Goal: Transaction & Acquisition: Purchase product/service

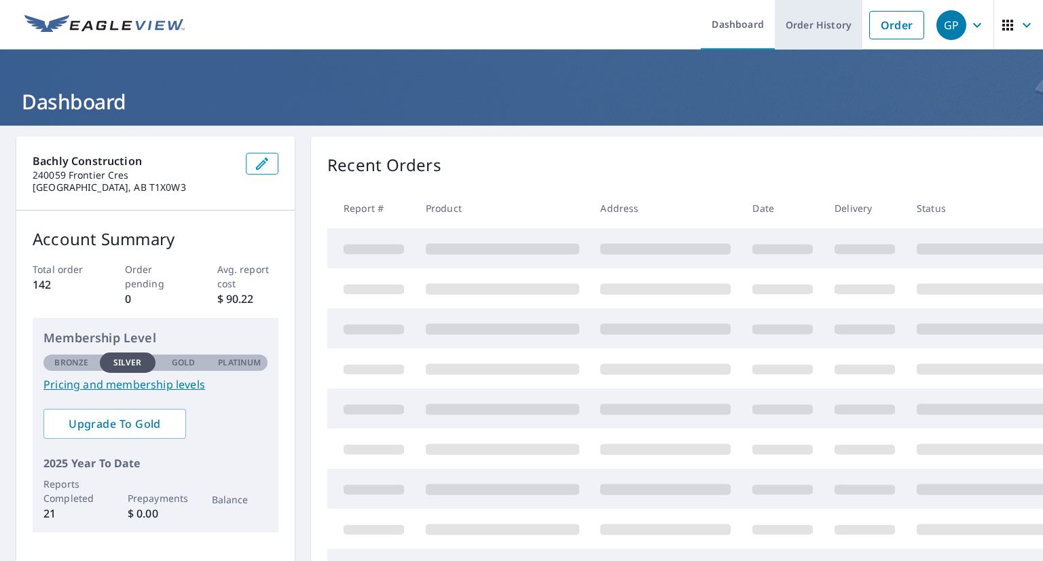
click at [786, 31] on link "Order History" at bounding box center [819, 25] width 88 height 50
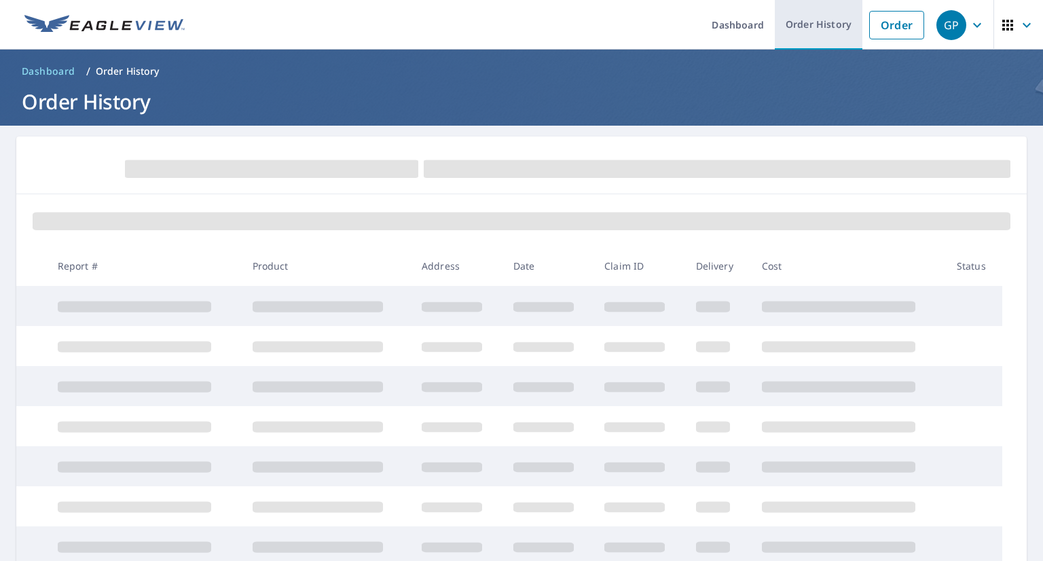
click at [786, 34] on link "Order History" at bounding box center [819, 25] width 88 height 50
click at [786, 26] on link "Order History" at bounding box center [819, 25] width 88 height 50
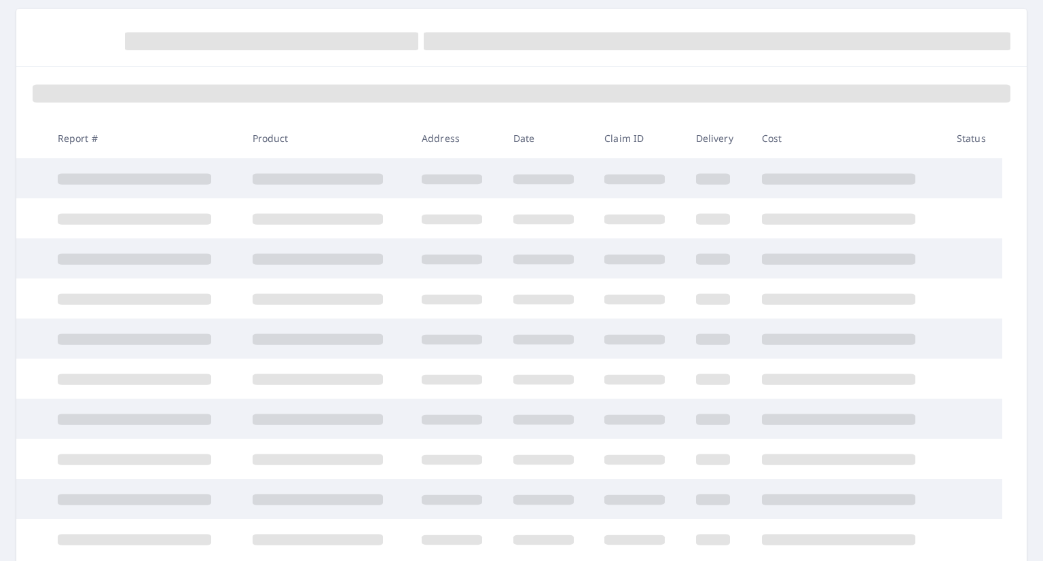
scroll to position [136, 0]
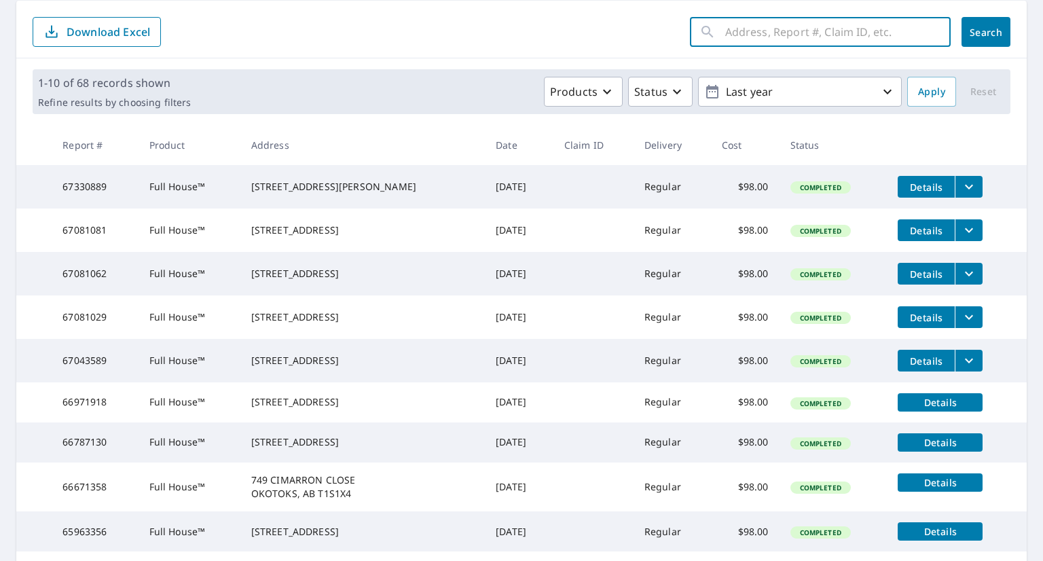
click at [762, 33] on input "text" at bounding box center [837, 32] width 225 height 38
type input "52 Lucas Boulevard NW, Calgary"
click button "Search" at bounding box center [985, 32] width 49 height 30
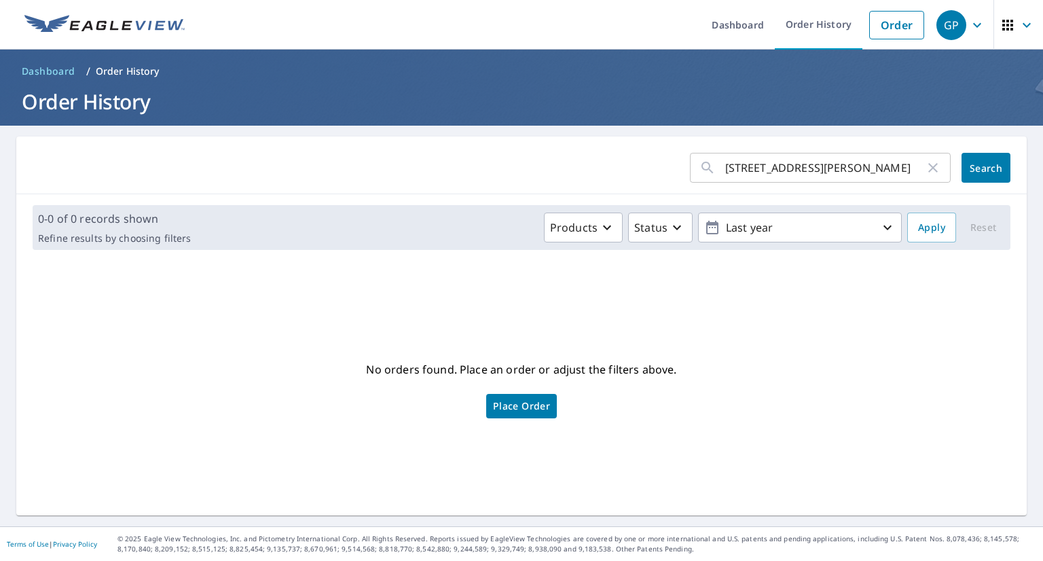
click at [524, 405] on span "Place Order" at bounding box center [521, 406] width 57 height 7
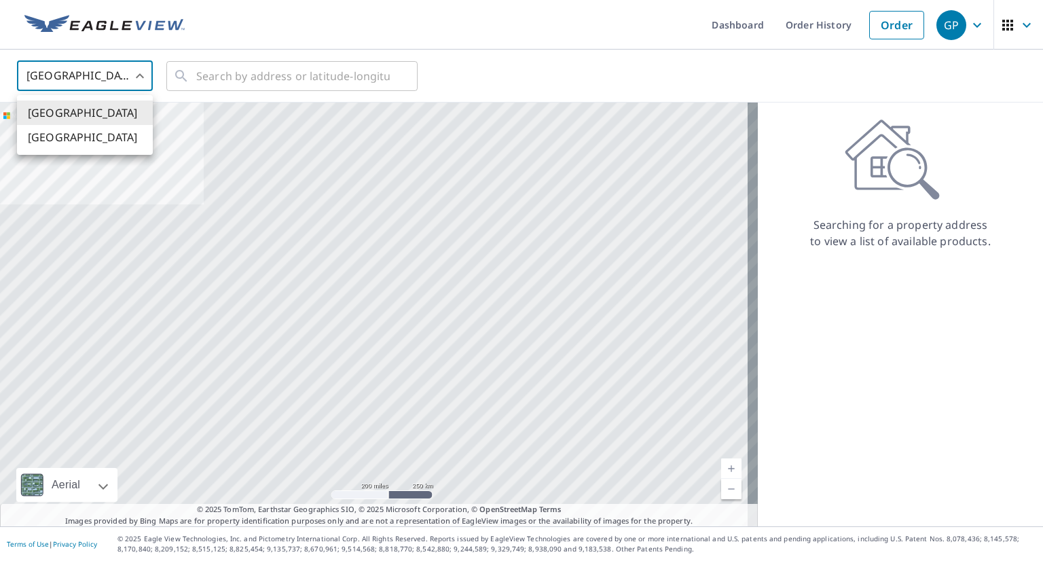
click at [143, 85] on body "GP .favicon_svg__cls-1{fill:#8ccc4c}.favicon_svg__cls-2{fill:#0098c5} GP Dashbo…" at bounding box center [521, 280] width 1043 height 561
click at [114, 134] on li "[GEOGRAPHIC_DATA]" at bounding box center [85, 137] width 136 height 24
type input "CA"
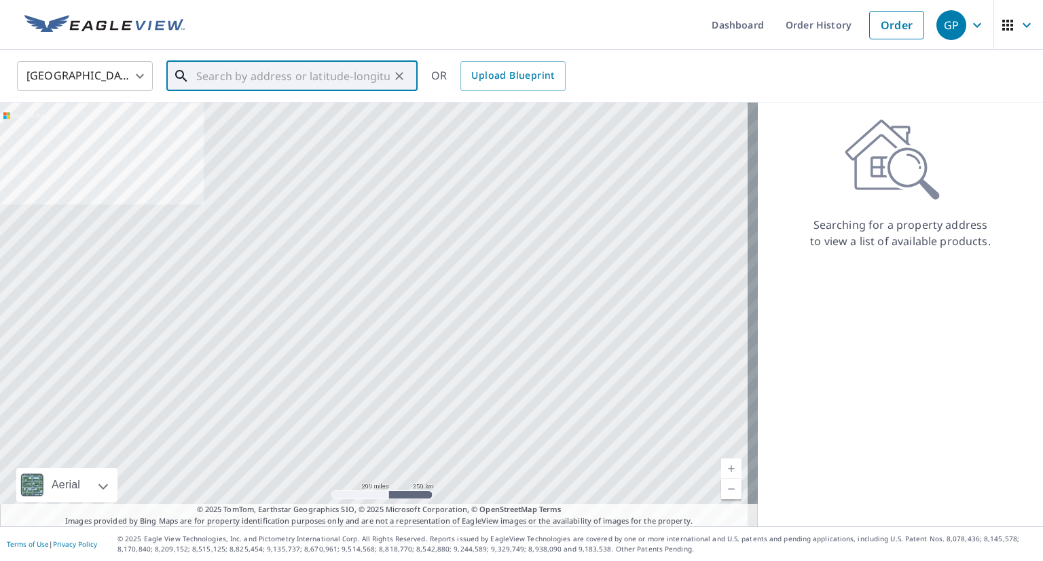
click at [212, 71] on input "text" at bounding box center [293, 76] width 194 height 38
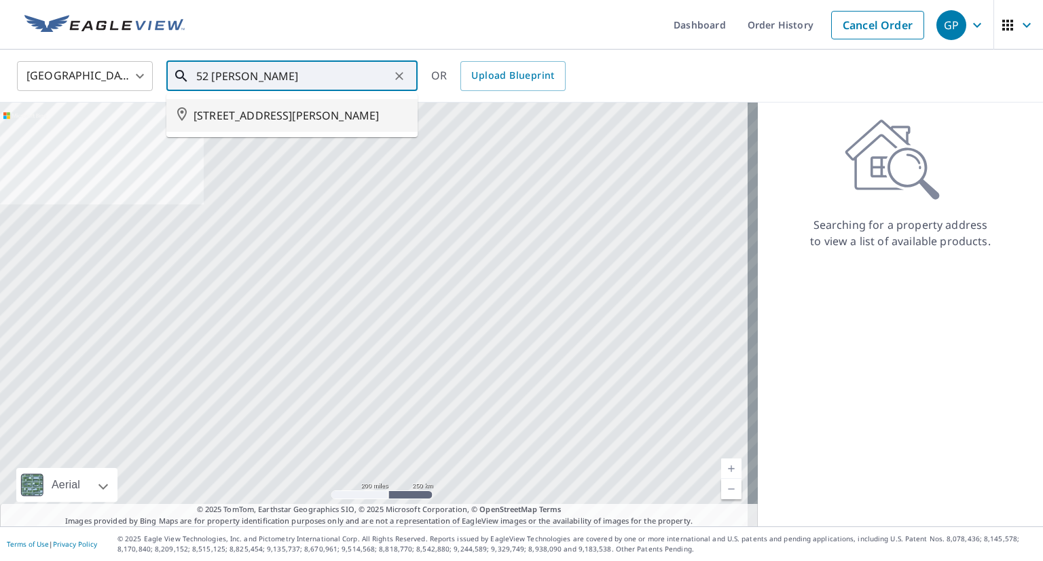
click at [236, 109] on span "[STREET_ADDRESS][PERSON_NAME]" at bounding box center [300, 115] width 213 height 16
type input "[STREET_ADDRESS][PERSON_NAME]"
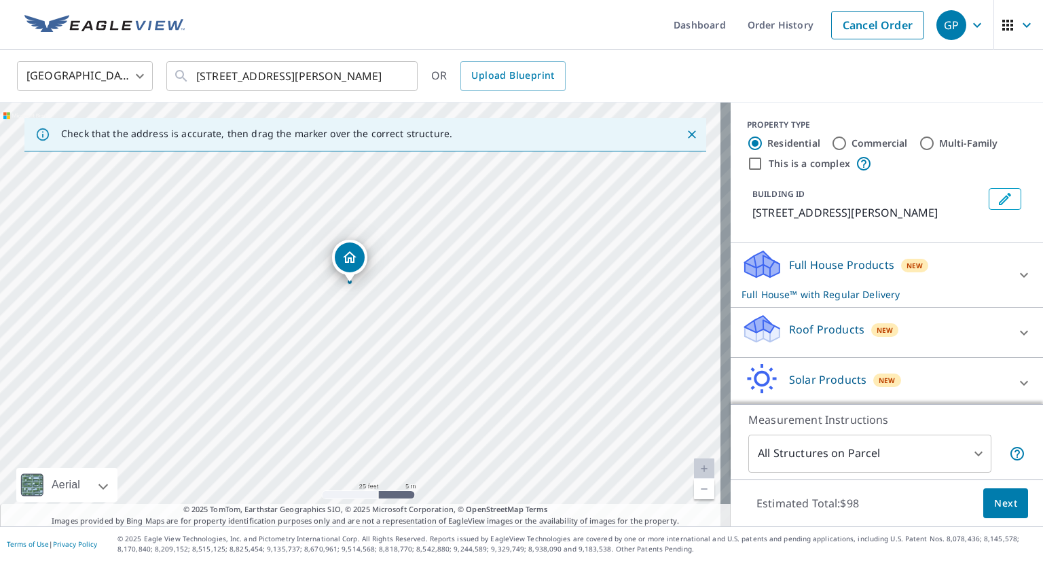
drag, startPoint x: 241, startPoint y: 340, endPoint x: 334, endPoint y: 290, distance: 105.7
click at [334, 290] on div "[STREET_ADDRESS][PERSON_NAME]" at bounding box center [365, 315] width 731 height 424
click at [359, 294] on div "[STREET_ADDRESS][PERSON_NAME]" at bounding box center [365, 315] width 731 height 424
click at [359, 294] on icon "Dropped pin, building 1, Residential property, 52 LUCAS BLVD NW CALGARY AB T3P1…" at bounding box center [360, 288] width 16 height 16
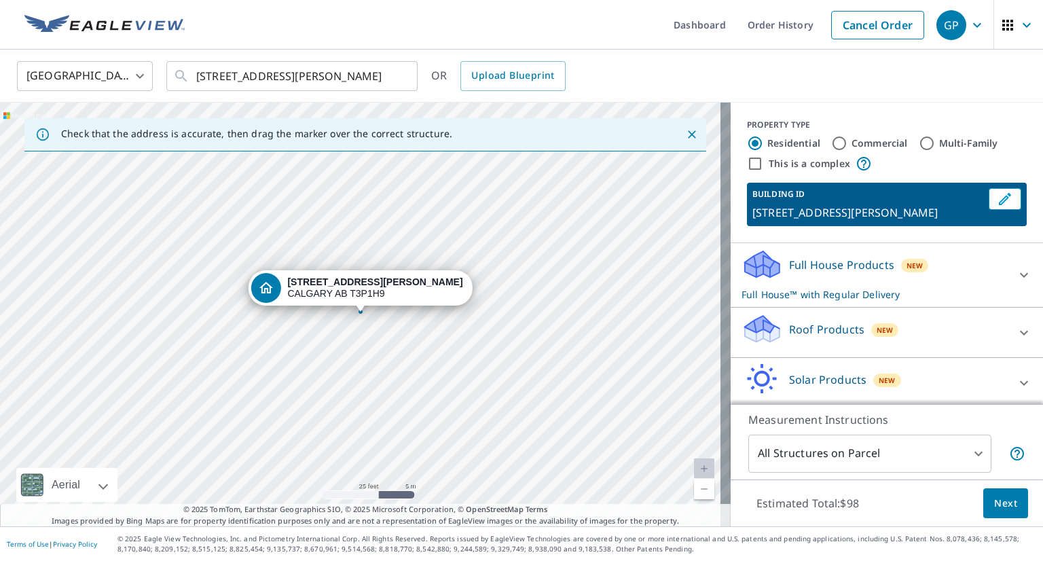
click at [430, 301] on div "[STREET_ADDRESS][PERSON_NAME]" at bounding box center [360, 291] width 224 height 42
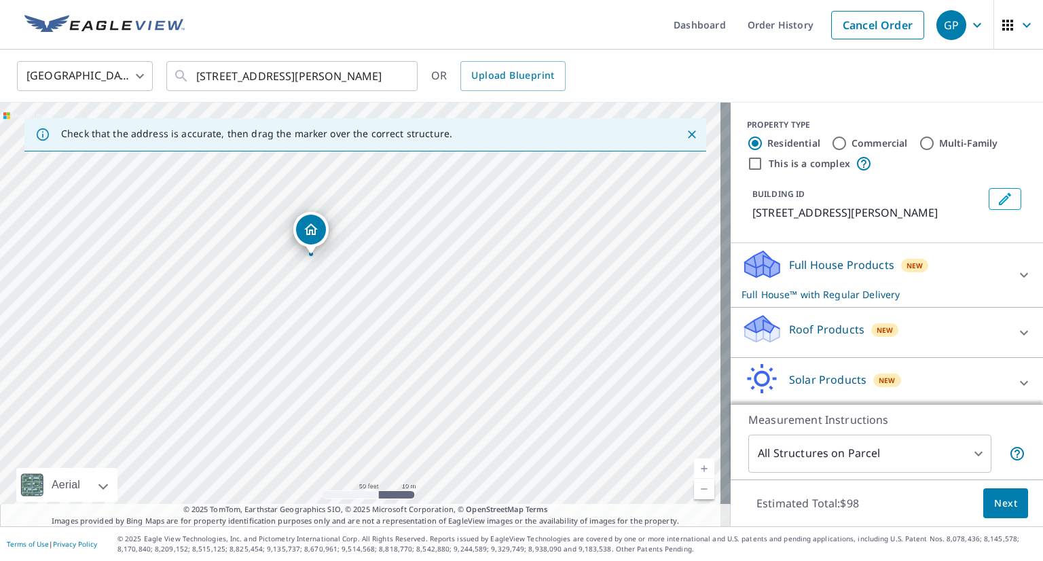
click at [310, 236] on icon "Dropped pin, building 1, Residential property, 52 LUCAS BLVD NW CALGARY AB T3P1…" at bounding box center [311, 229] width 16 height 16
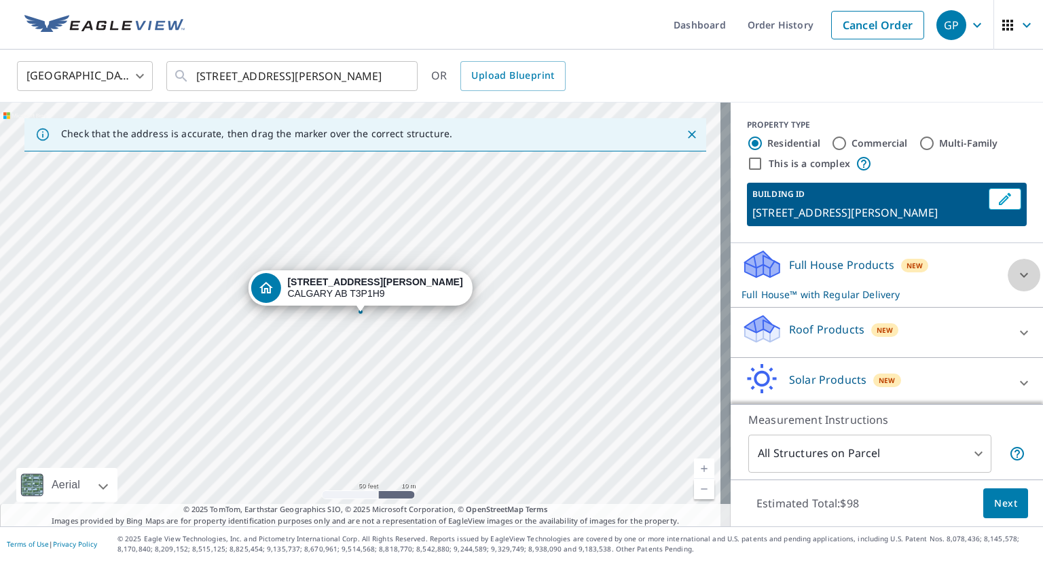
click at [1016, 276] on icon at bounding box center [1024, 275] width 16 height 16
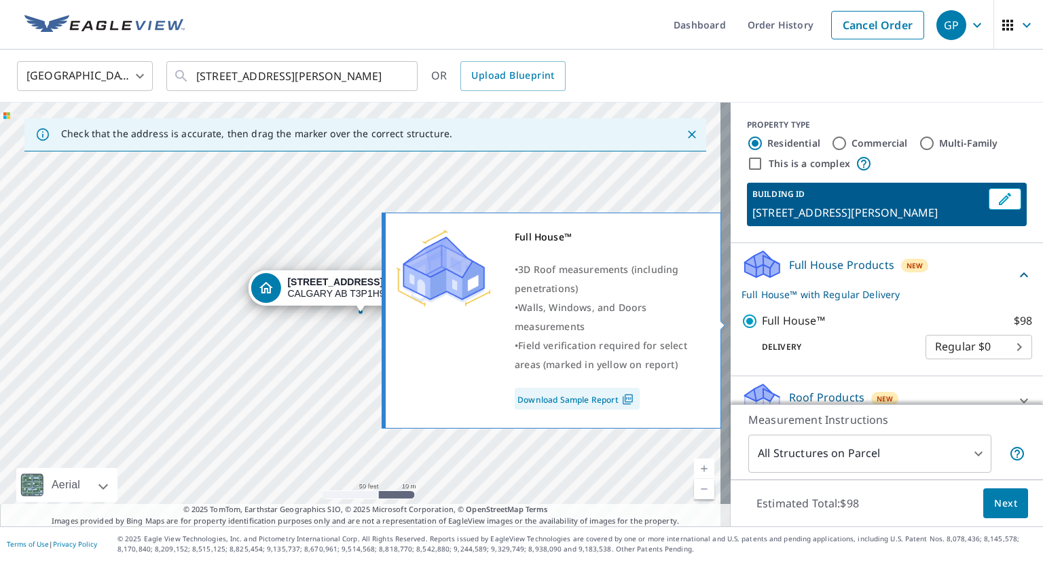
click at [741, 318] on input "Full House™ $98" at bounding box center [751, 321] width 20 height 16
checkbox input "false"
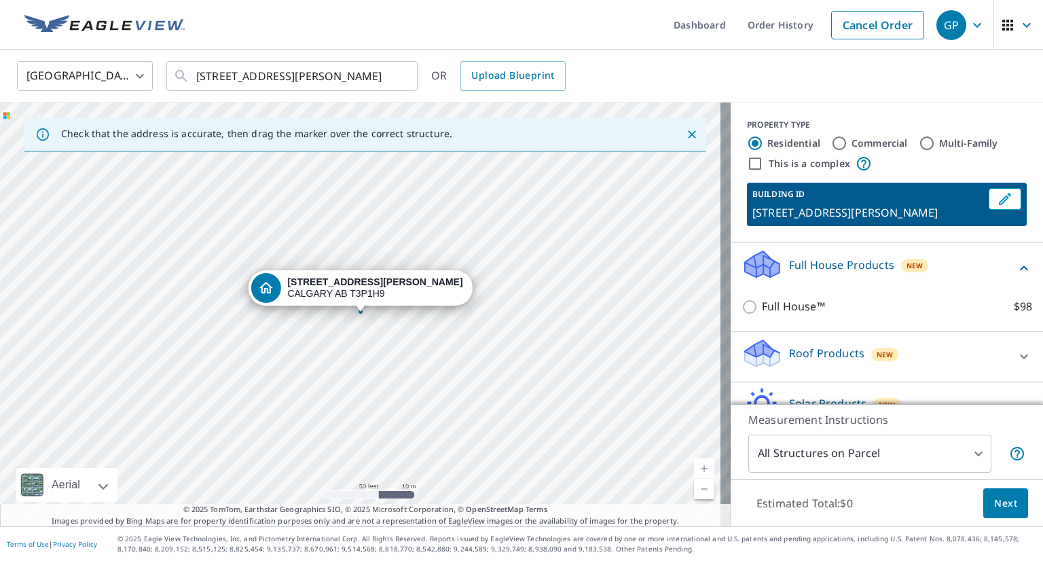
scroll to position [68, 0]
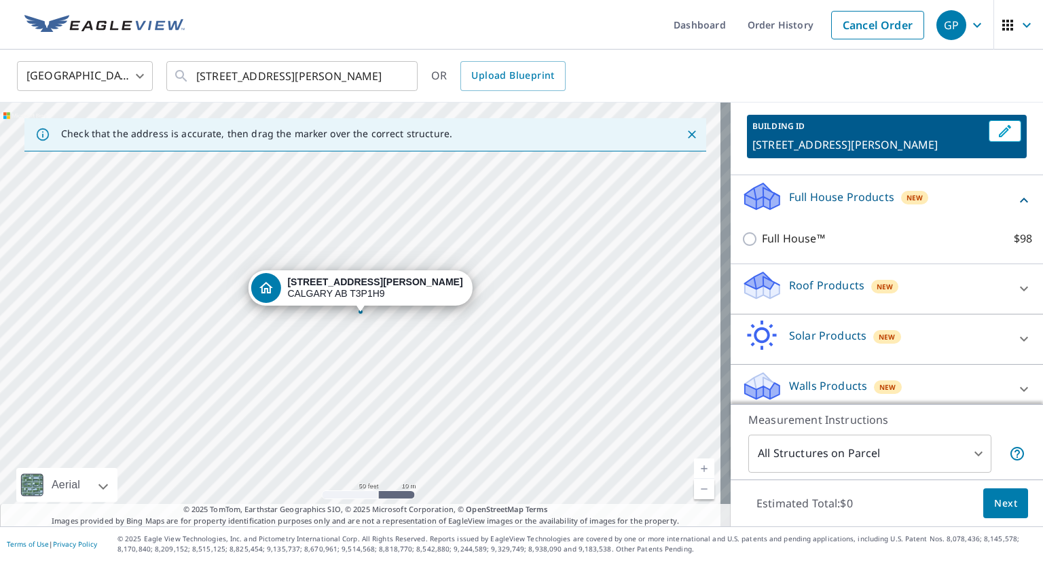
click at [962, 285] on div "Roof Products New" at bounding box center [874, 289] width 266 height 39
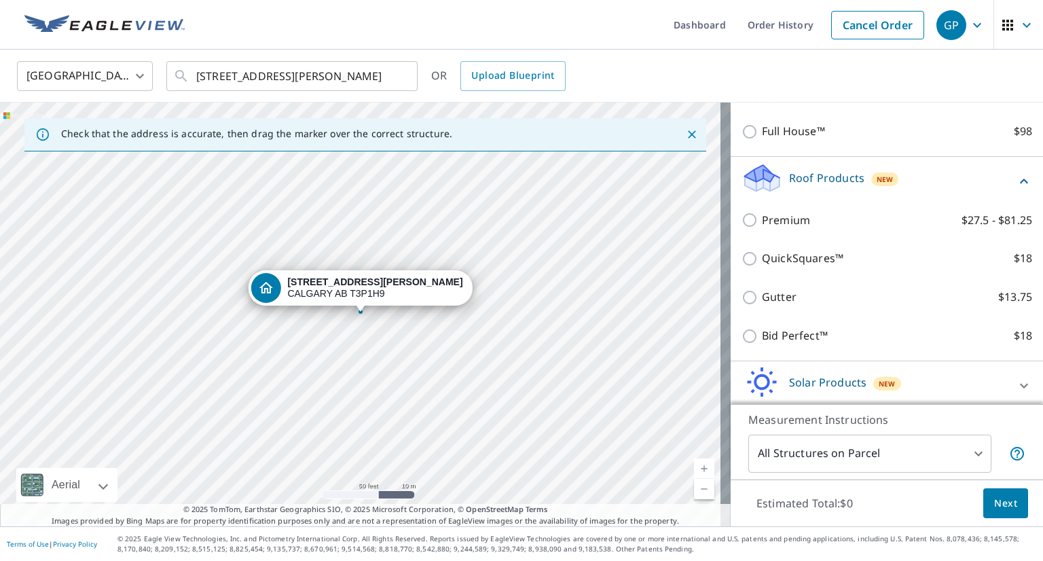
scroll to position [204, 0]
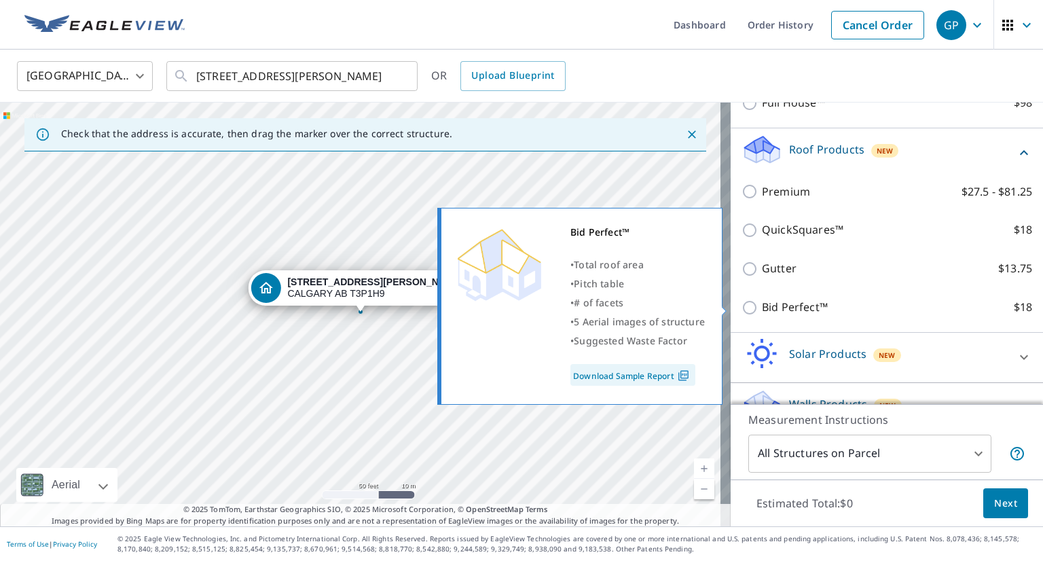
click at [741, 307] on input "Bid Perfect™ $18" at bounding box center [751, 307] width 20 height 16
checkbox input "true"
type input "1"
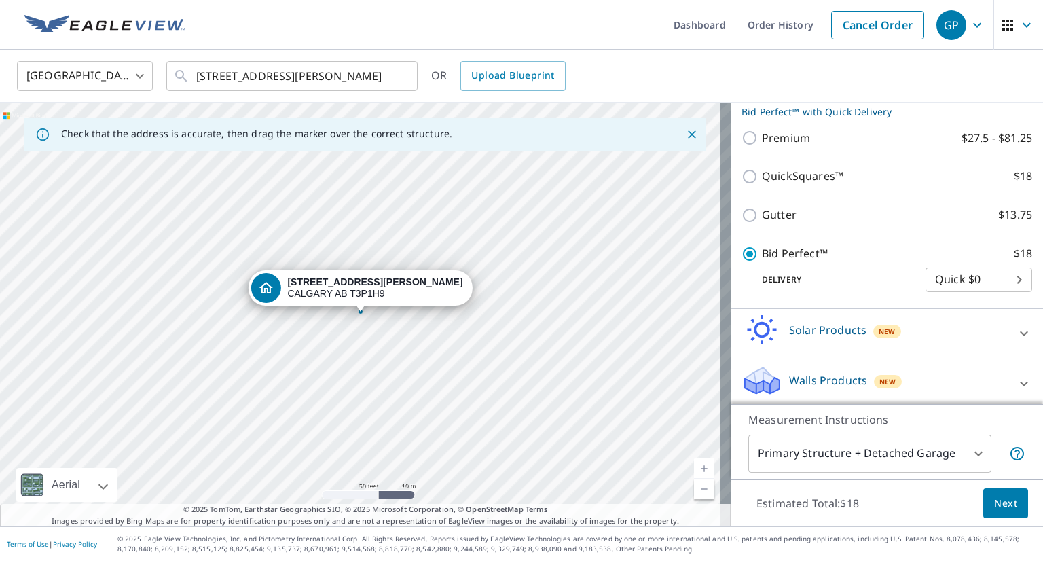
scroll to position [275, 0]
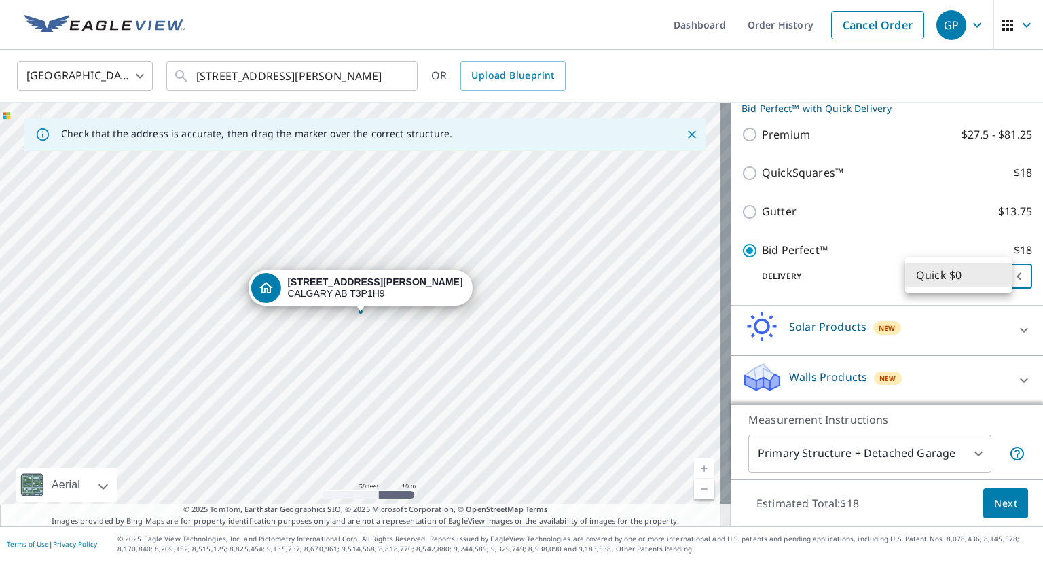
click at [997, 272] on body "GP .favicon_svg__cls-1{fill:#8ccc4c}.favicon_svg__cls-2{fill:#0098c5} GP Dashbo…" at bounding box center [521, 280] width 1043 height 561
click at [994, 277] on li "Quick $0" at bounding box center [958, 275] width 107 height 24
click at [1016, 330] on icon at bounding box center [1024, 330] width 16 height 16
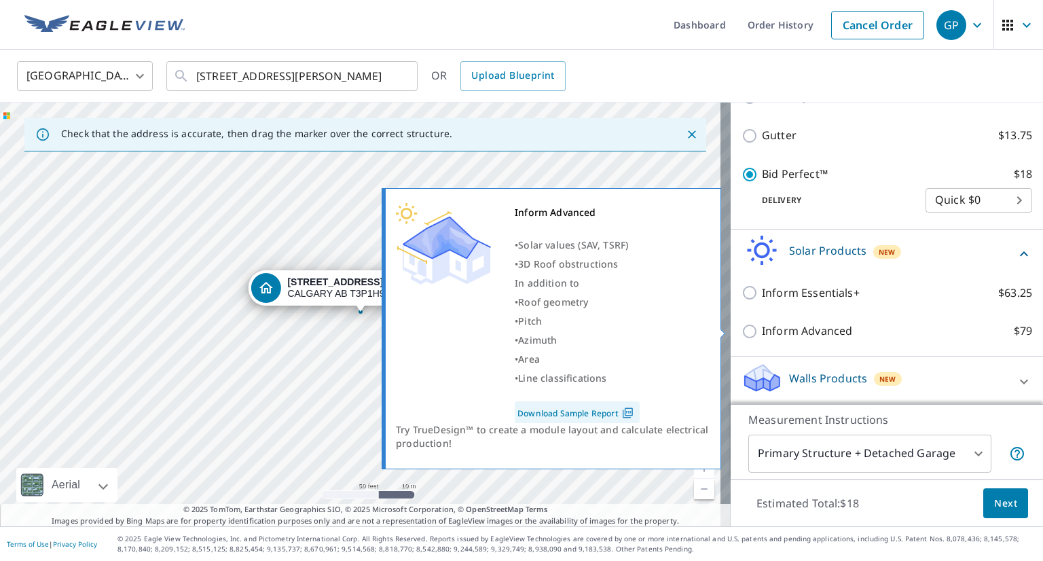
scroll to position [352, 0]
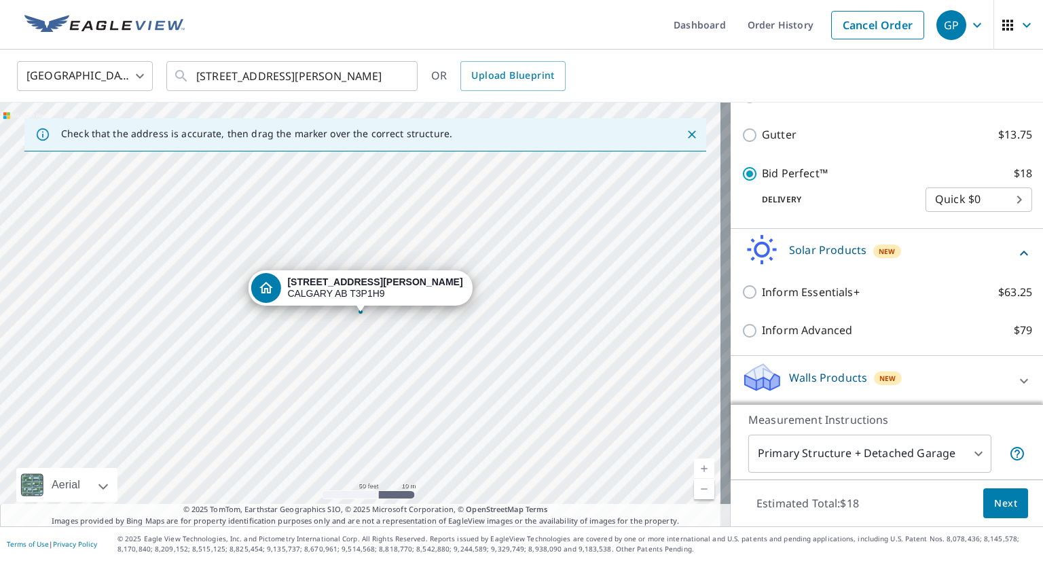
click at [1016, 250] on icon at bounding box center [1024, 253] width 16 height 16
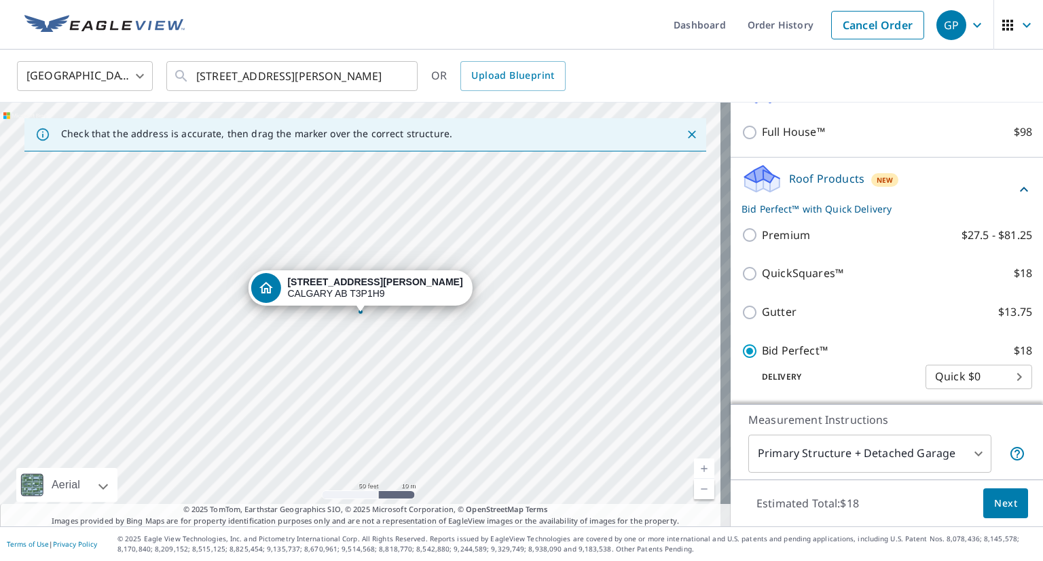
scroll to position [207, 0]
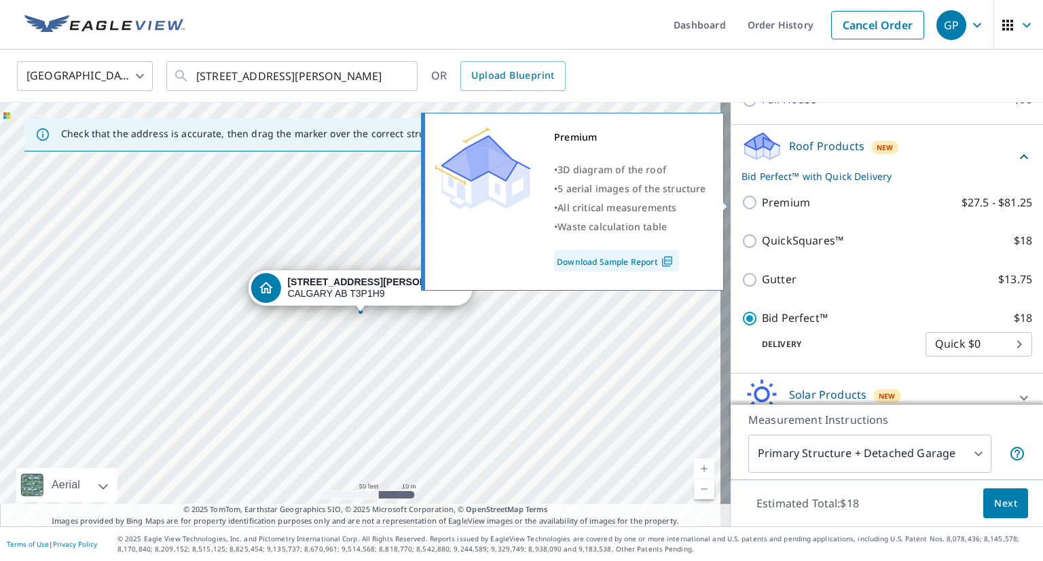
click at [741, 200] on input "Premium $27.5 - $81.25" at bounding box center [751, 202] width 20 height 16
checkbox input "true"
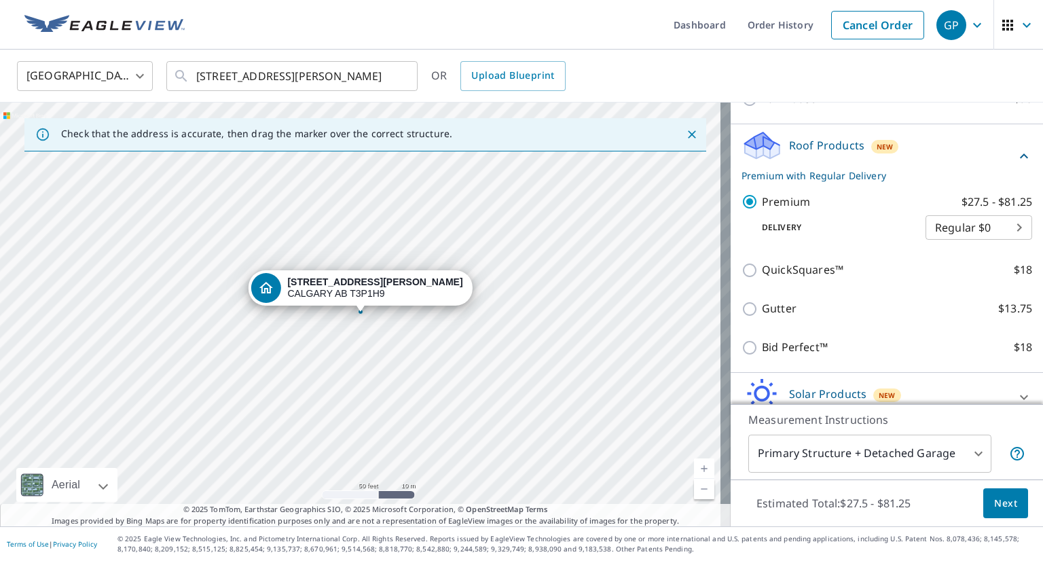
scroll to position [275, 0]
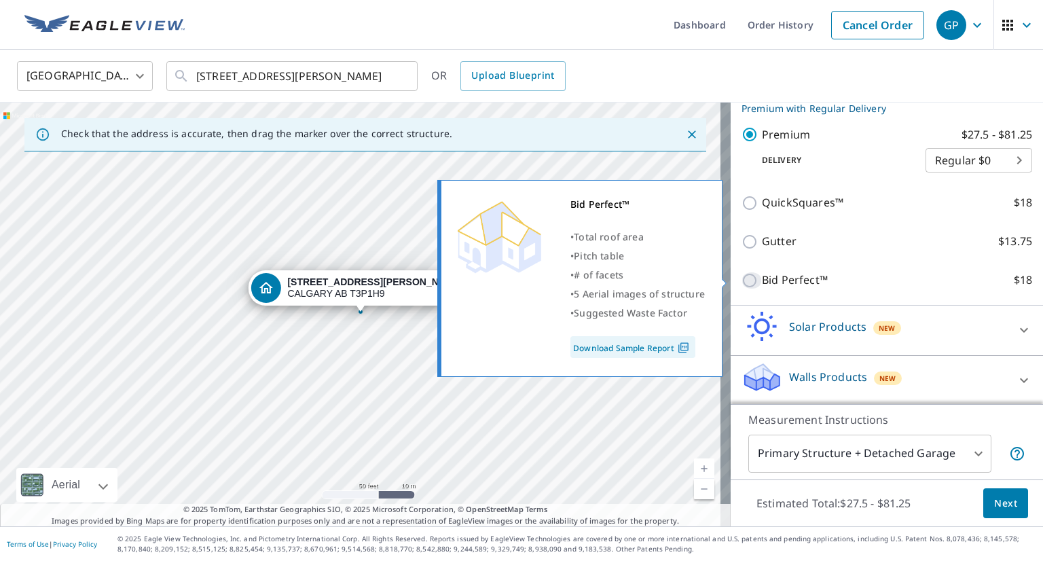
click at [741, 277] on input "Bid Perfect™ $18" at bounding box center [751, 280] width 20 height 16
checkbox input "true"
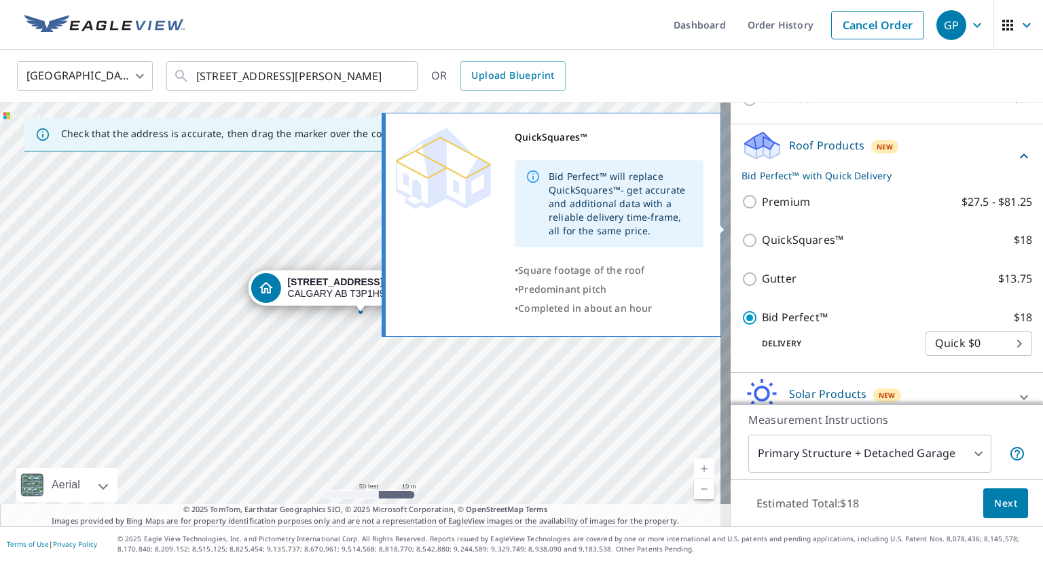
scroll to position [207, 0]
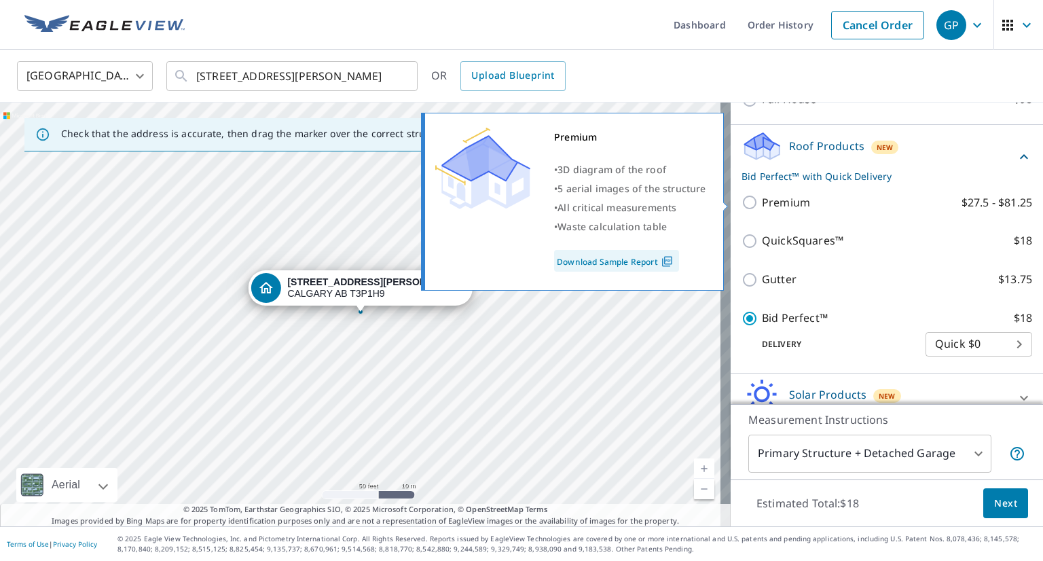
click at [741, 200] on input "Premium $27.5 - $81.25" at bounding box center [751, 202] width 20 height 16
checkbox input "true"
checkbox input "false"
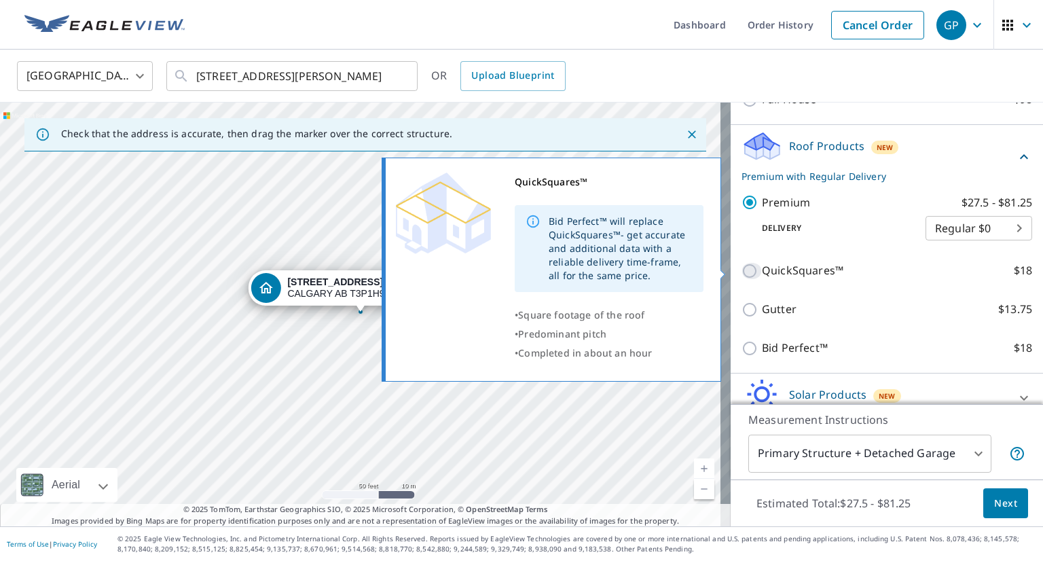
click at [741, 266] on input "QuickSquares™ $18" at bounding box center [751, 271] width 20 height 16
checkbox input "true"
checkbox input "false"
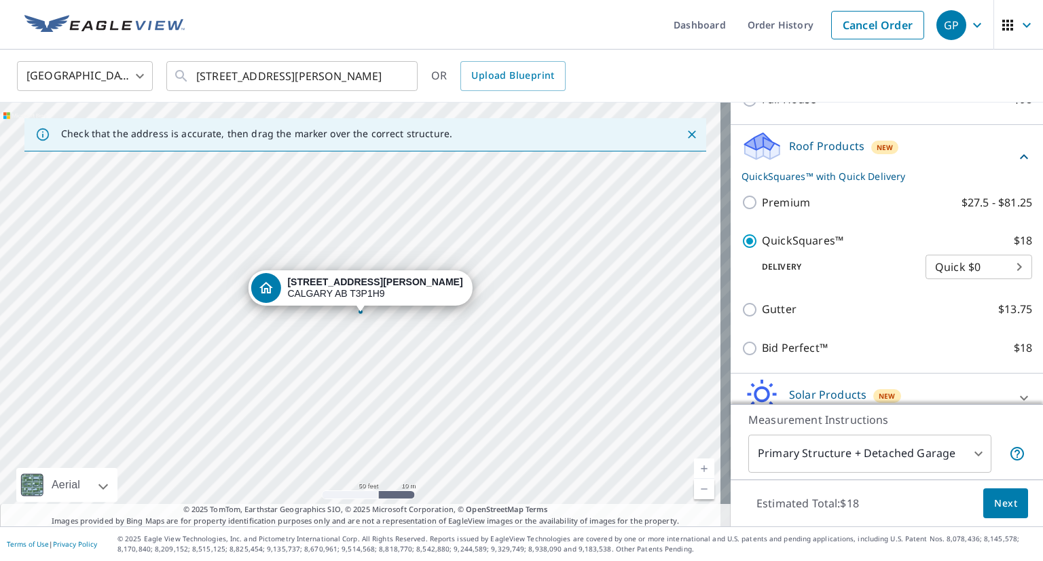
click at [741, 266] on p "Delivery" at bounding box center [833, 267] width 184 height 12
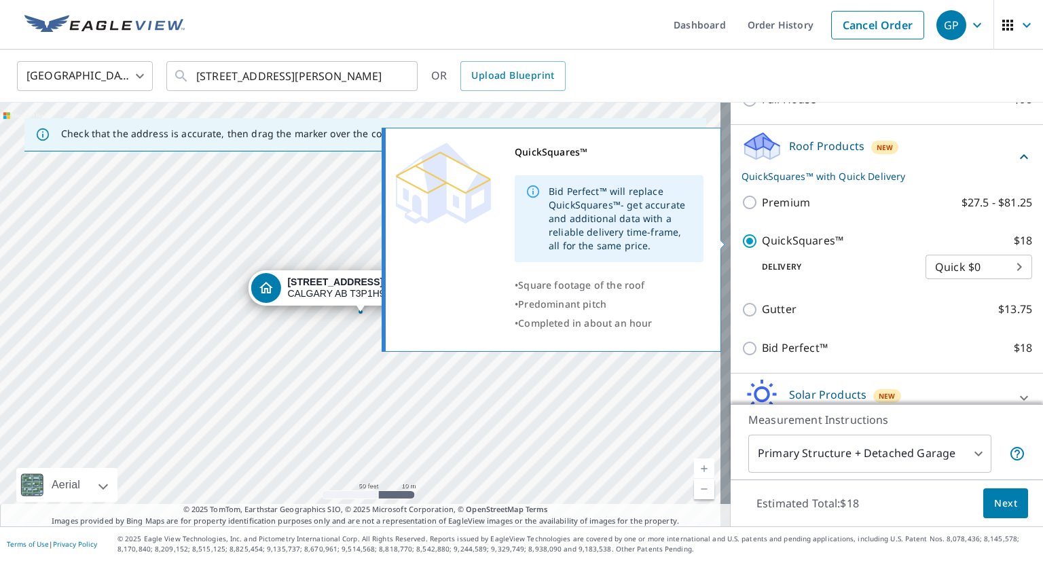
click at [744, 246] on input "QuickSquares™ $18" at bounding box center [751, 241] width 20 height 16
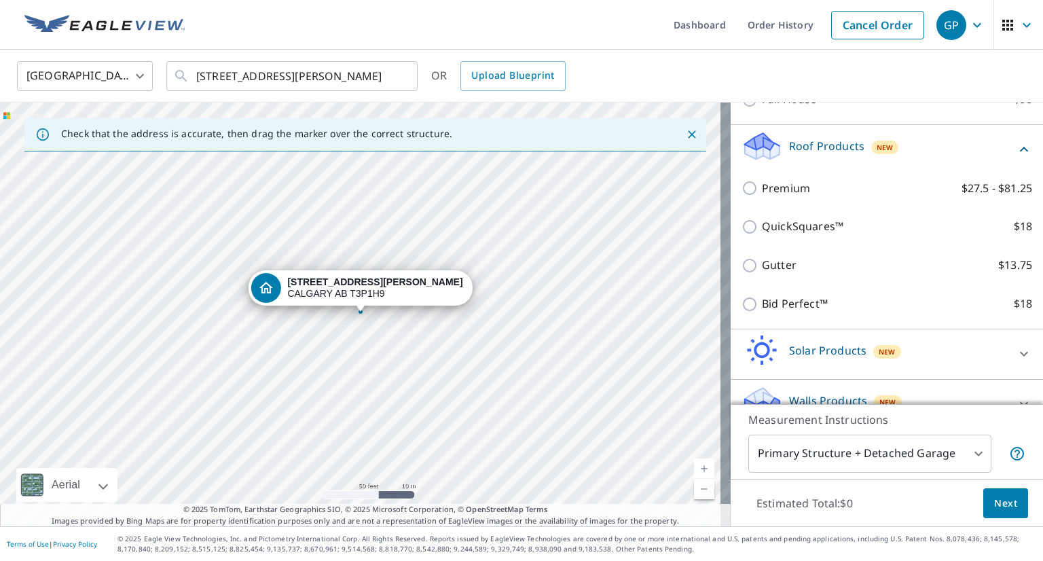
click at [741, 230] on input "QuickSquares™ $18" at bounding box center [751, 227] width 20 height 16
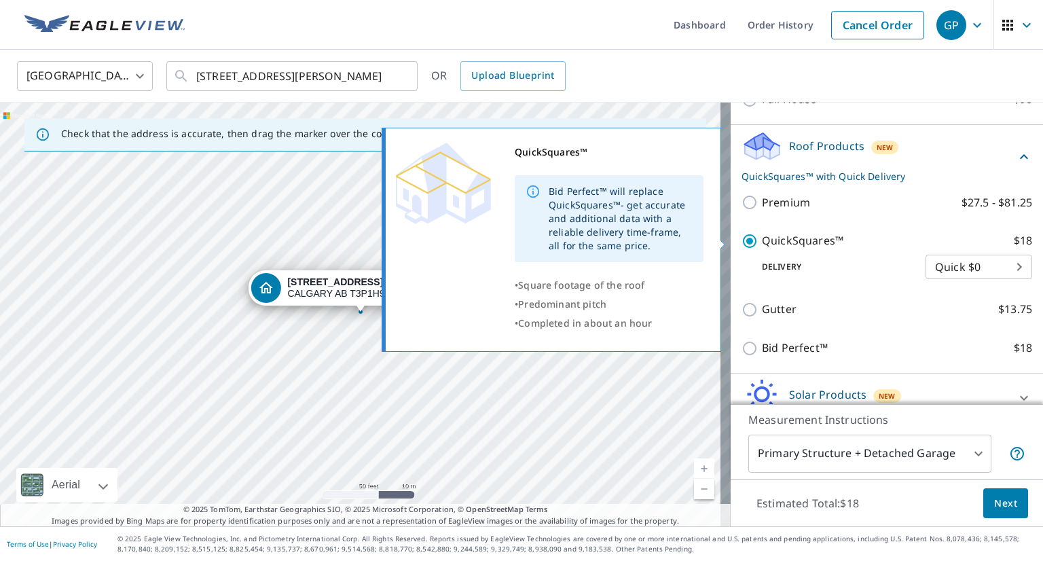
click at [741, 242] on input "QuickSquares™ $18" at bounding box center [751, 241] width 20 height 16
checkbox input "false"
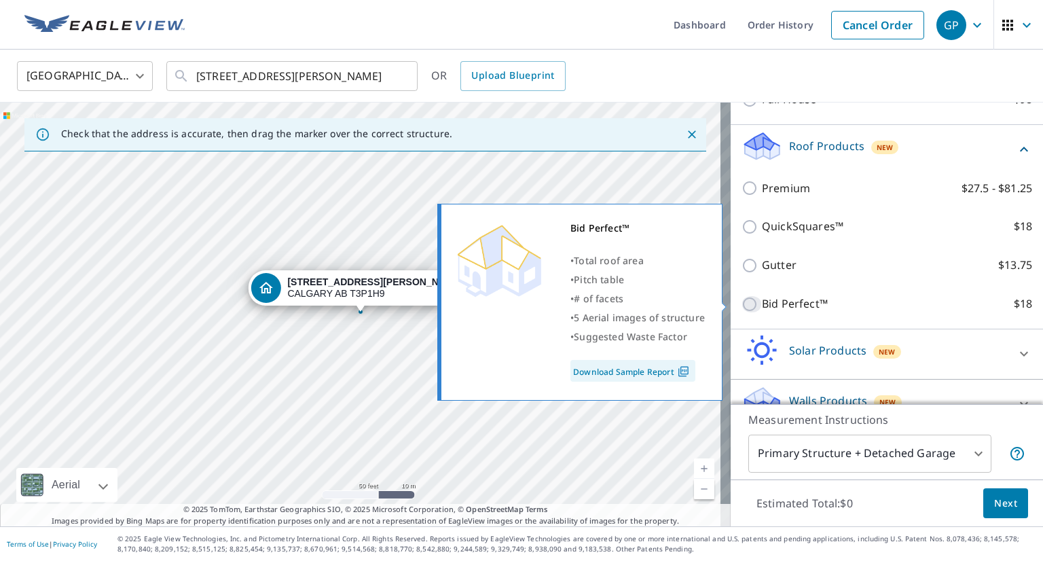
click at [741, 301] on input "Bid Perfect™ $18" at bounding box center [751, 304] width 20 height 16
checkbox input "true"
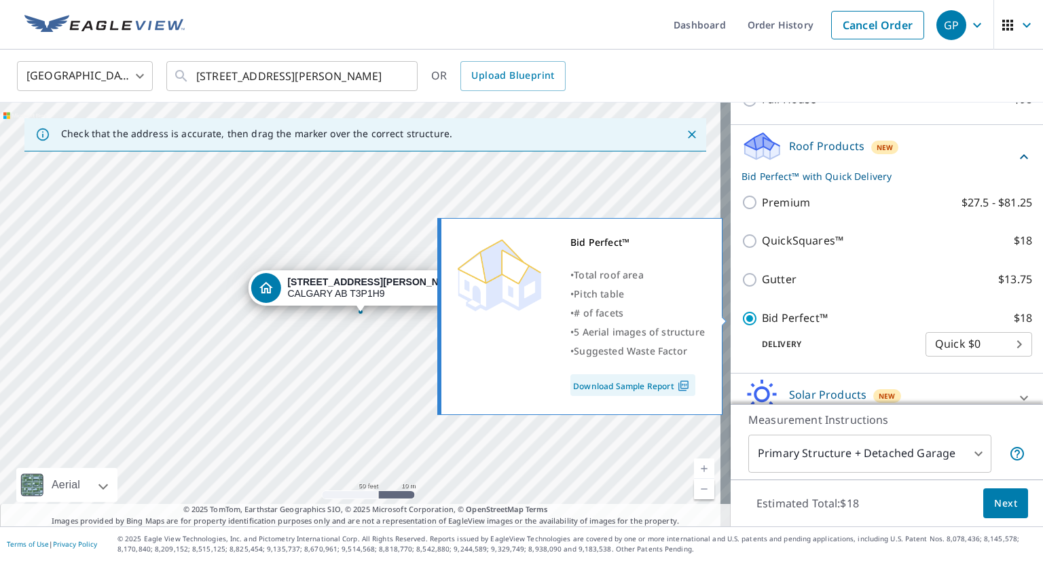
click at [680, 388] on div "Bid Perfect™ • Total roof area • Pitch table • # of facets • 5 Aerial images of…" at bounding box center [579, 316] width 285 height 197
click at [633, 381] on link "Download Sample Report" at bounding box center [632, 385] width 125 height 22
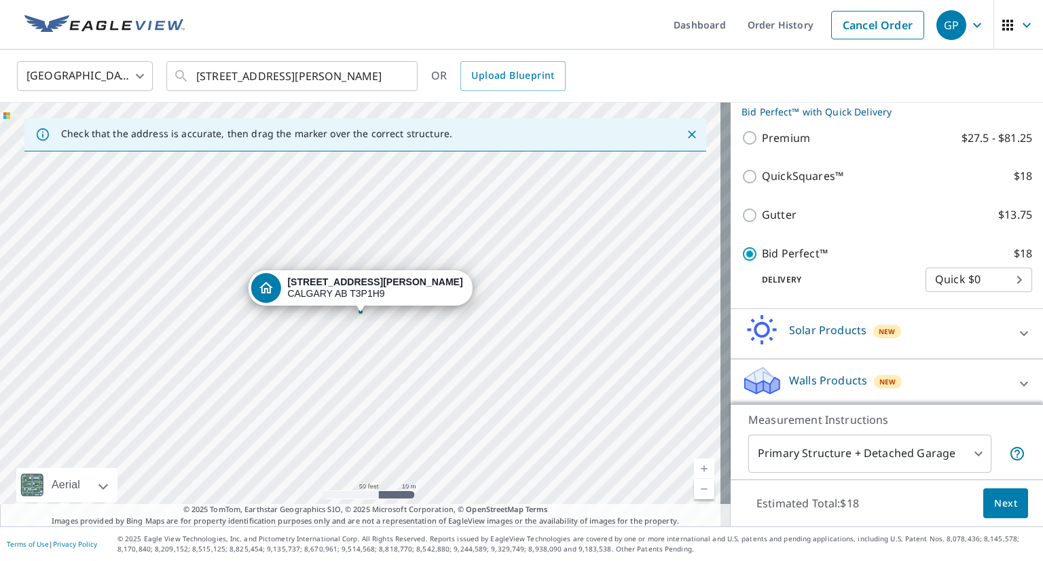
scroll to position [275, 0]
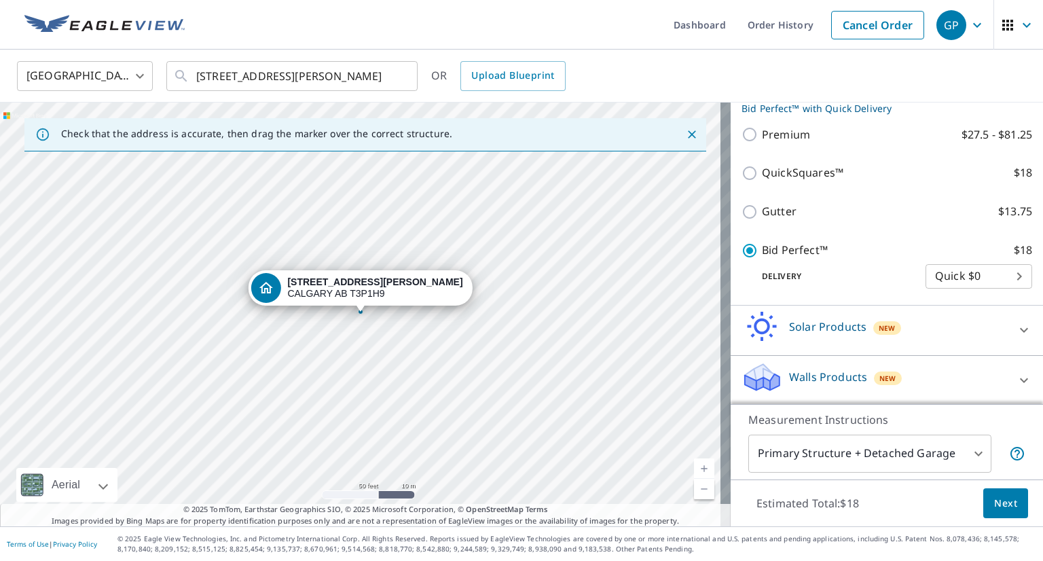
click at [964, 452] on body "GP .favicon_svg__cls-1{fill:#8ccc4c}.favicon_svg__cls-2{fill:#0098c5} GP Dashbo…" at bounding box center [521, 280] width 1043 height 561
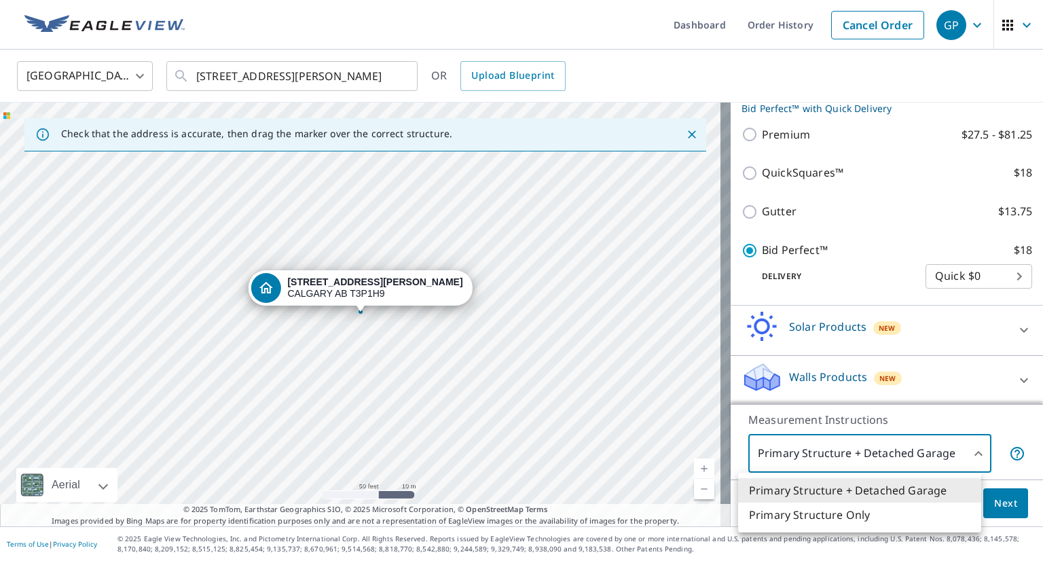
click at [858, 447] on div at bounding box center [521, 280] width 1043 height 561
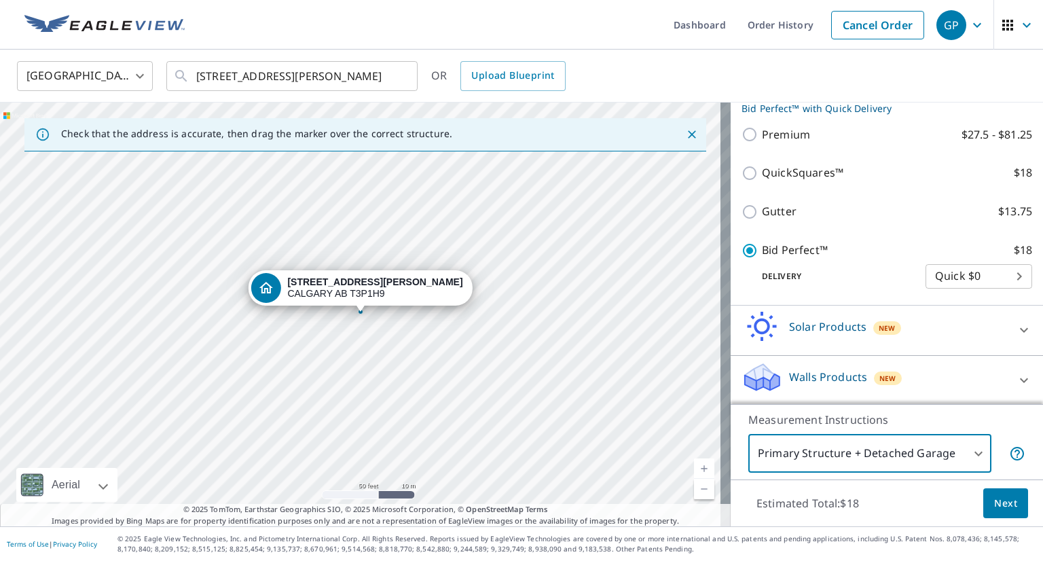
click at [1002, 506] on span "Next" at bounding box center [1005, 503] width 23 height 17
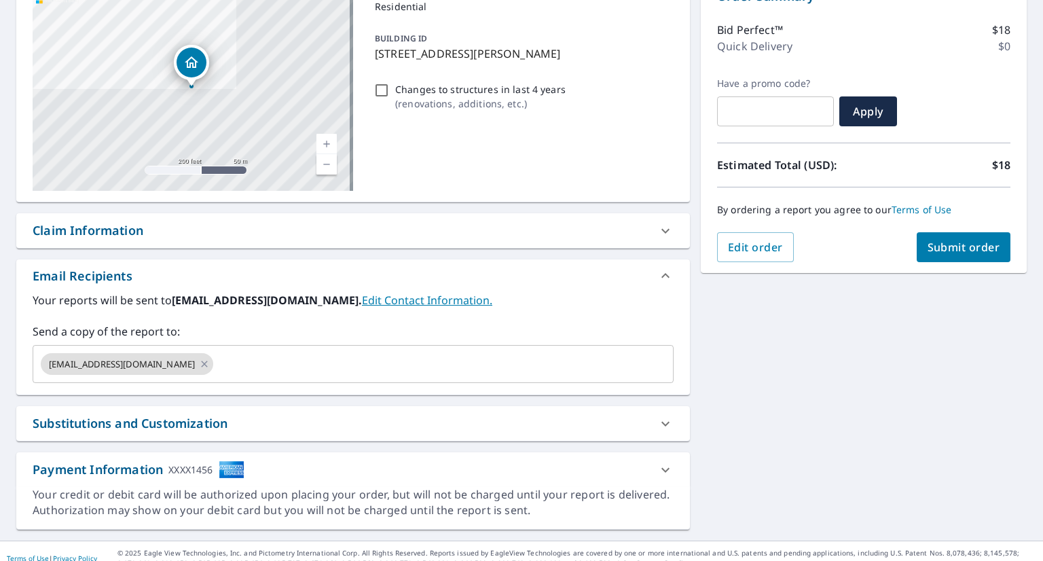
scroll to position [174, 0]
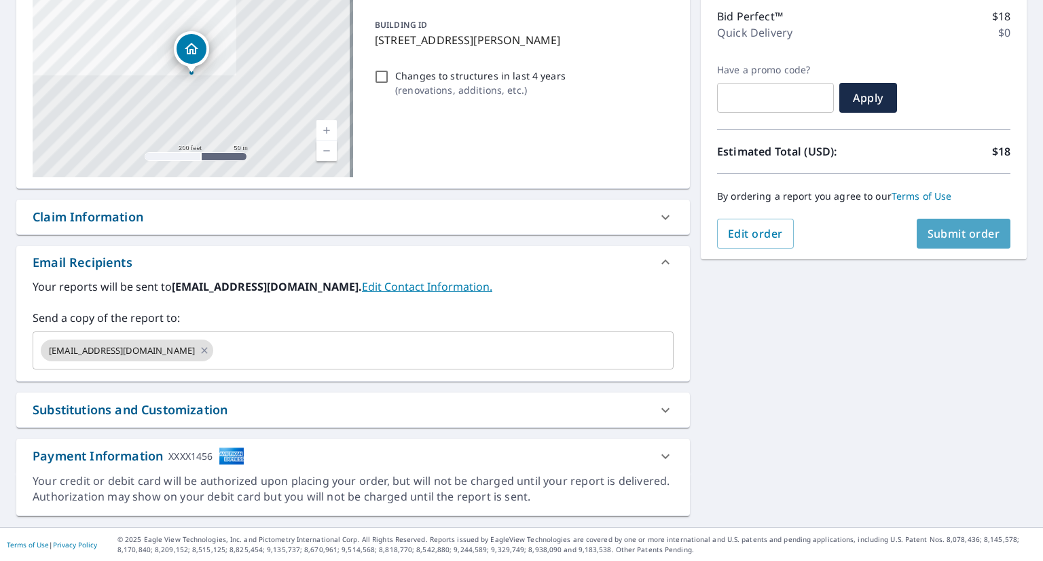
click at [964, 233] on span "Submit order" at bounding box center [964, 233] width 73 height 15
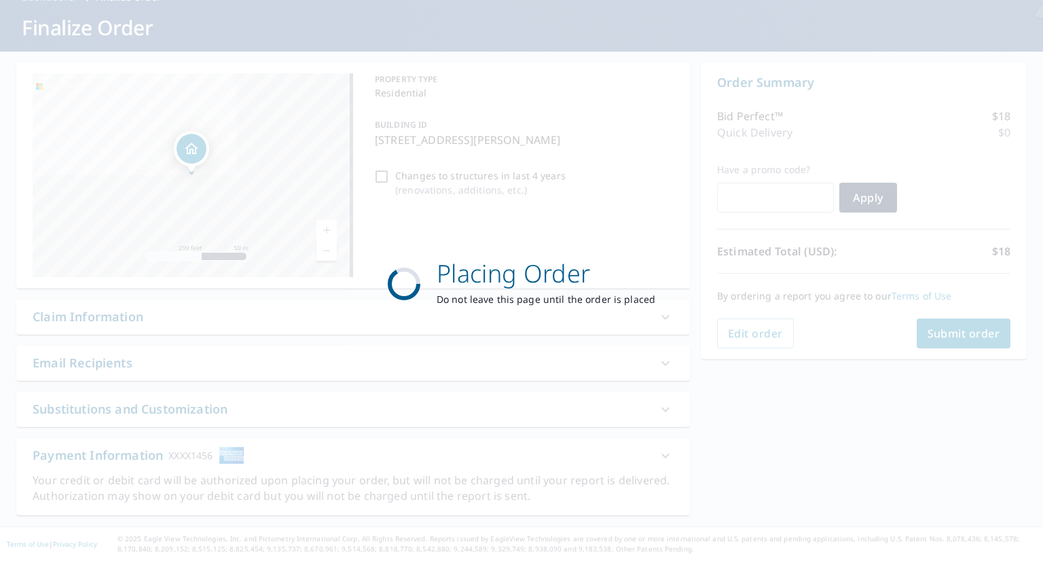
scroll to position [73, 0]
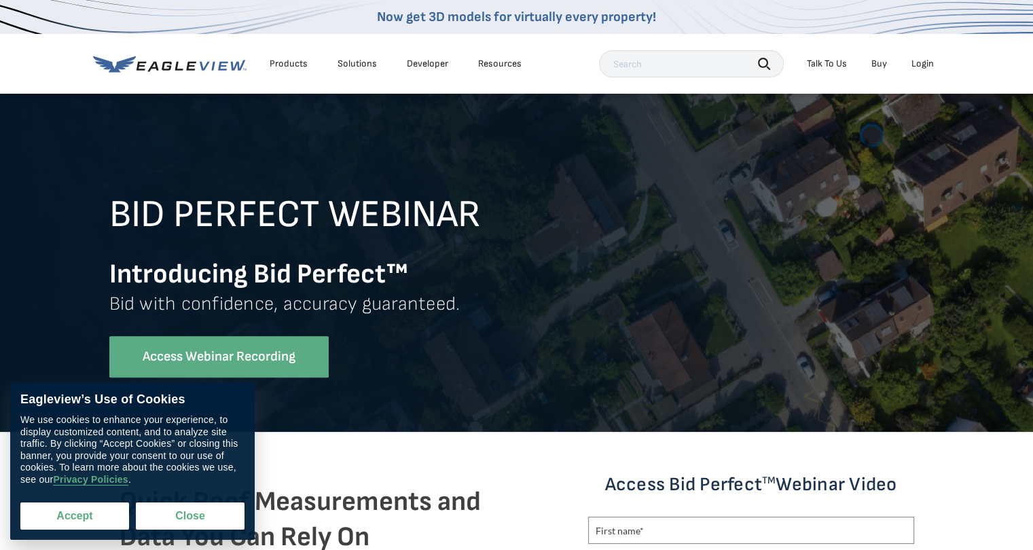
click at [103, 516] on button "Accept" at bounding box center [74, 515] width 109 height 27
checkbox input "true"
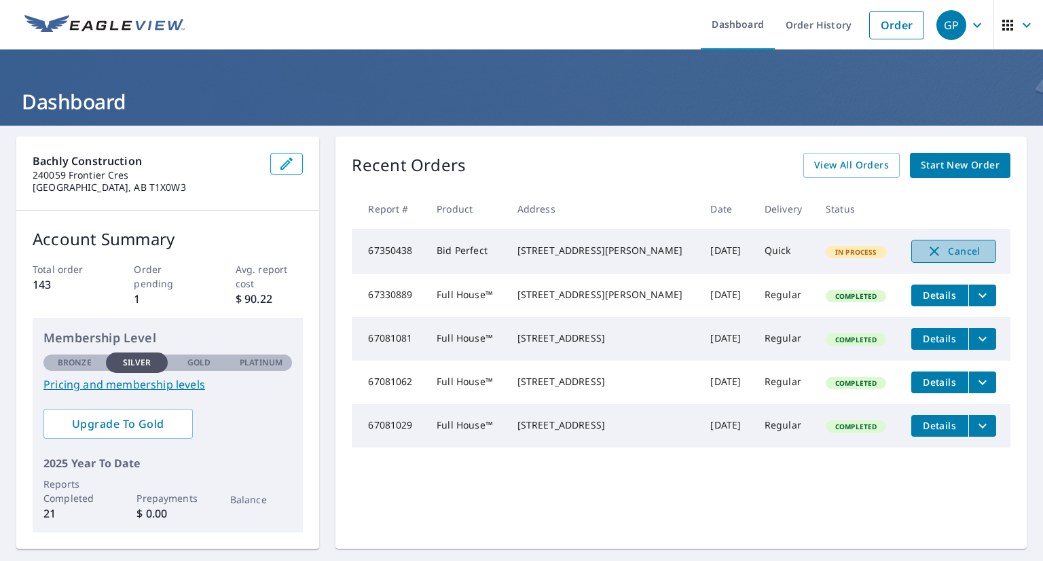
click at [940, 255] on span "Cancel" at bounding box center [953, 251] width 56 height 16
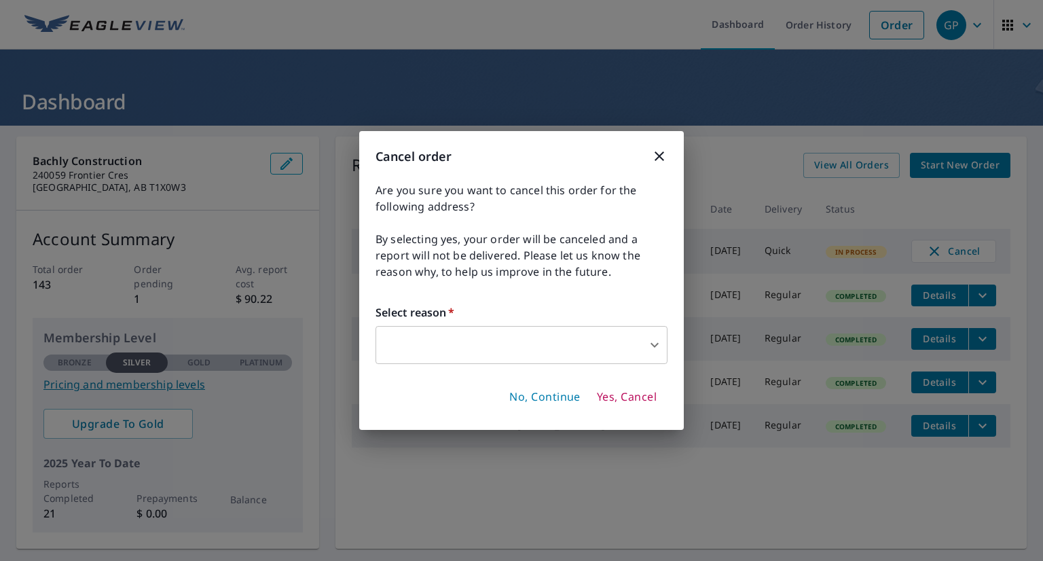
click at [464, 337] on body "GP GP Dashboard Order History Order GP Dashboard Bachly Construction 240059 Fro…" at bounding box center [521, 280] width 1043 height 561
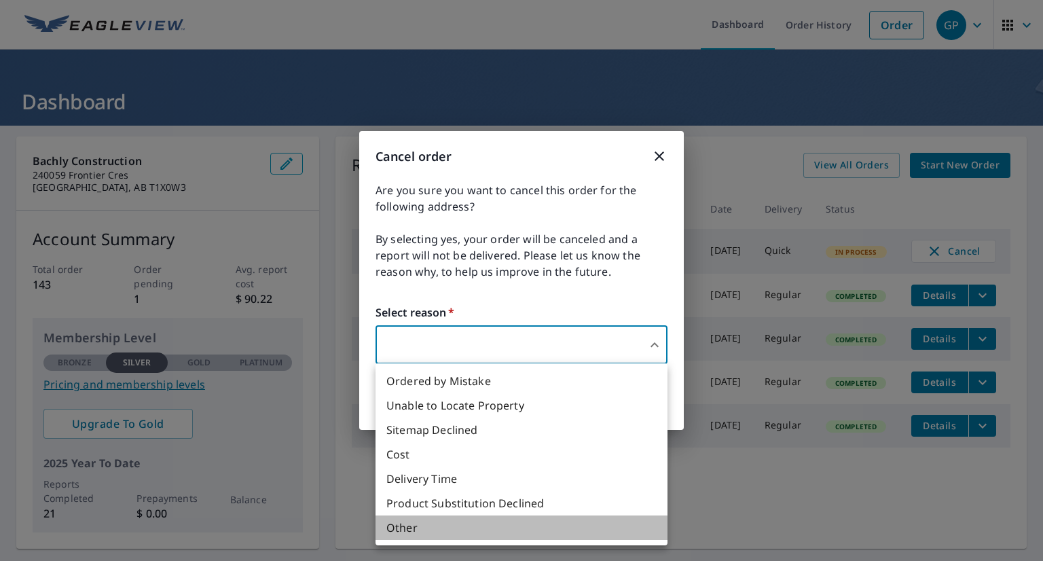
click at [403, 530] on li "Other" at bounding box center [521, 527] width 292 height 24
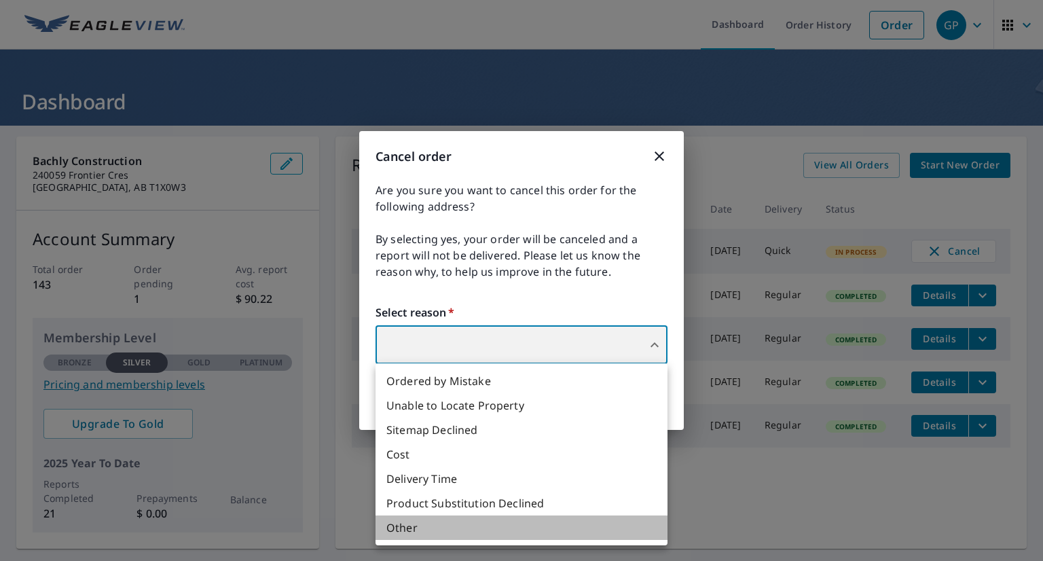
type input "36"
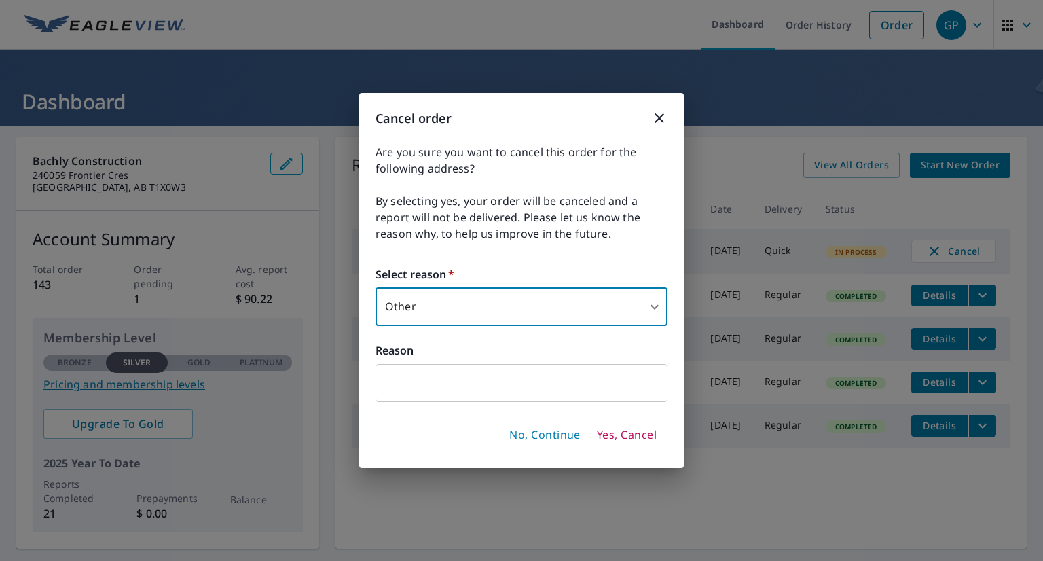
click at [424, 385] on input "text" at bounding box center [521, 383] width 292 height 38
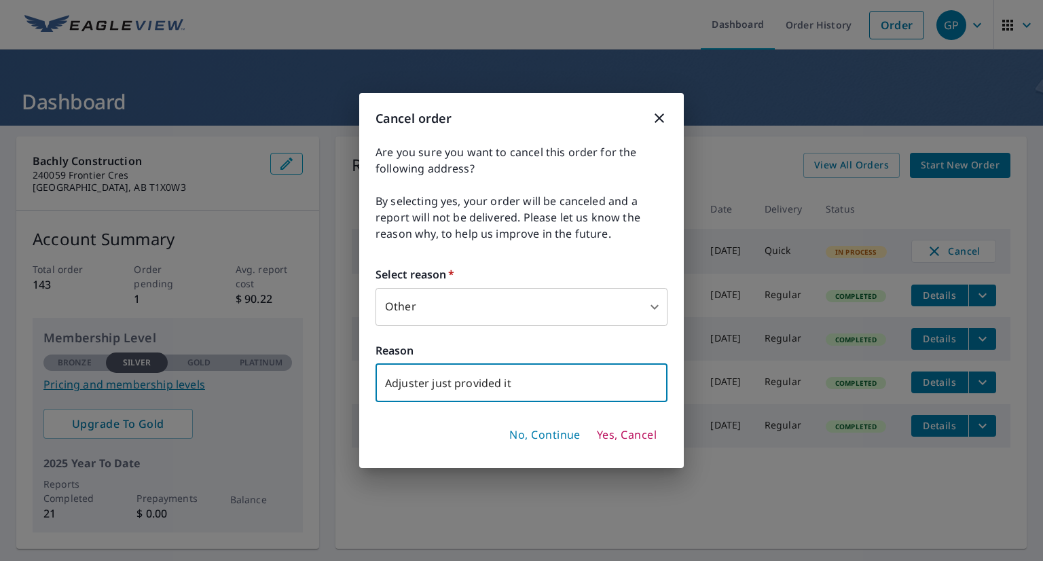
type input "Adjuster just provided it"
click at [642, 435] on span "Yes, Cancel" at bounding box center [627, 435] width 60 height 15
